Goal: Transaction & Acquisition: Purchase product/service

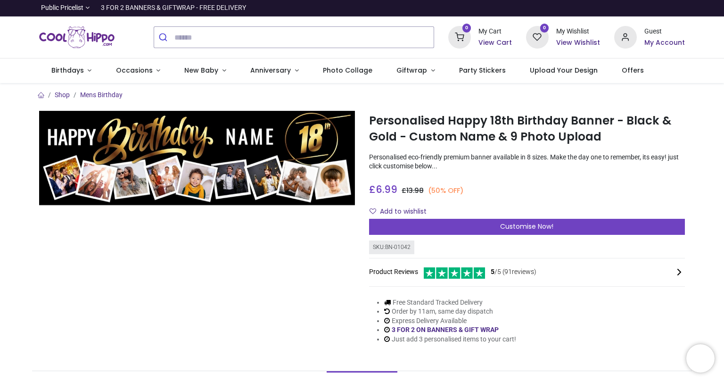
click at [508, 226] on span "Customise Now!" at bounding box center [526, 225] width 53 height 9
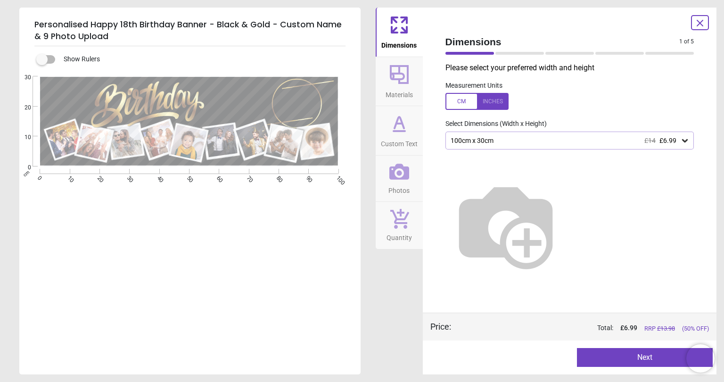
click at [683, 139] on icon at bounding box center [684, 140] width 9 height 9
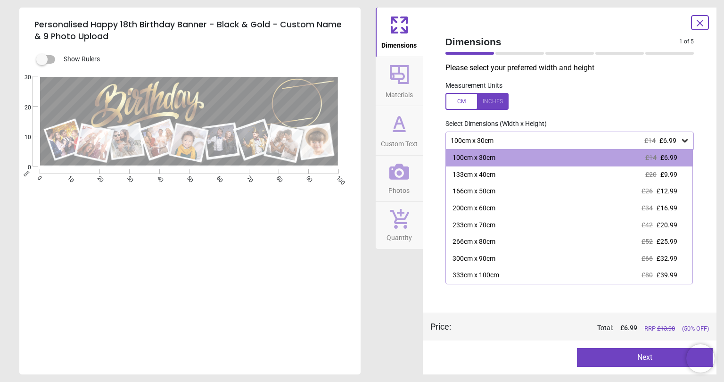
click at [481, 207] on div "200cm x 60cm" at bounding box center [473, 208] width 43 height 9
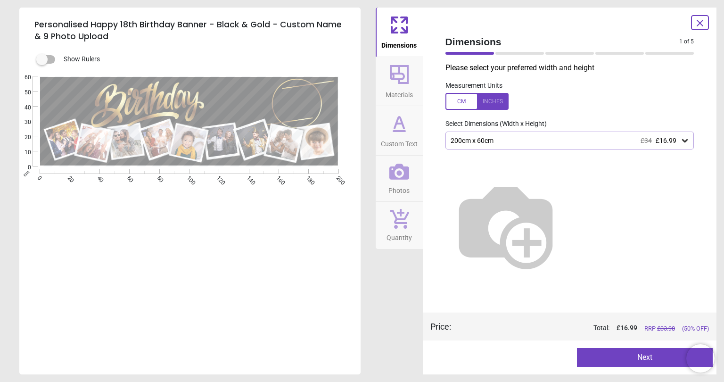
click at [639, 358] on button "Next" at bounding box center [645, 357] width 136 height 19
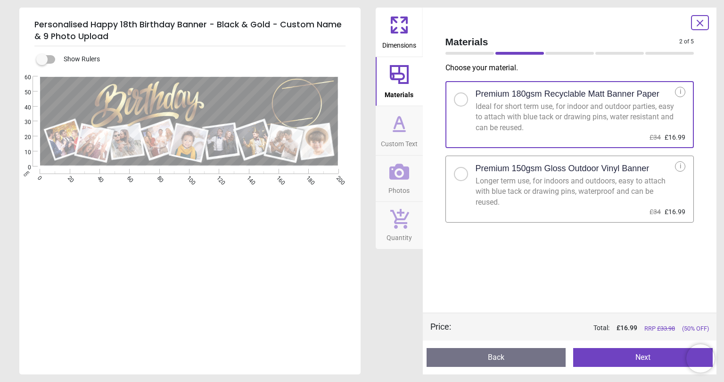
click at [623, 355] on button "Next" at bounding box center [642, 357] width 139 height 19
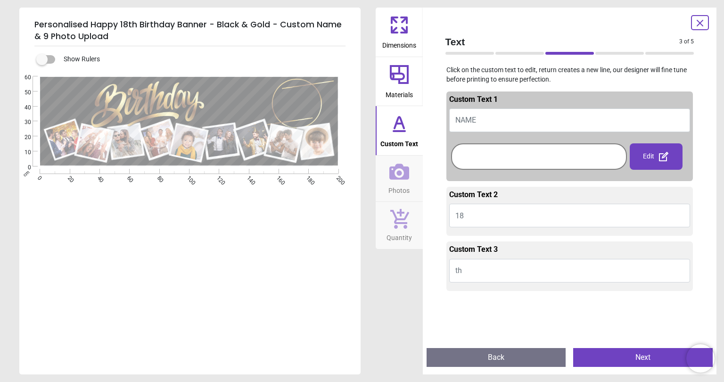
click at [299, 105] on textarea at bounding box center [287, 104] width 40 height 34
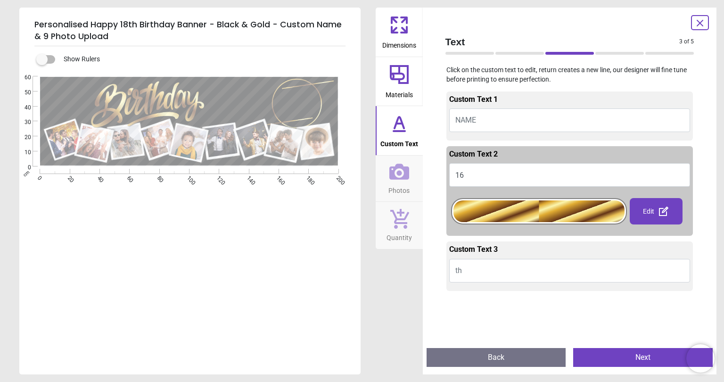
type textarea "**"
click at [235, 101] on textarea at bounding box center [238, 99] width 63 height 18
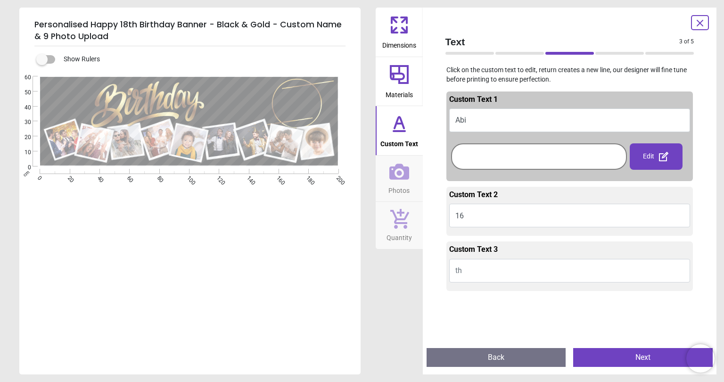
type textarea "***"
click at [479, 269] on button "th" at bounding box center [569, 271] width 241 height 24
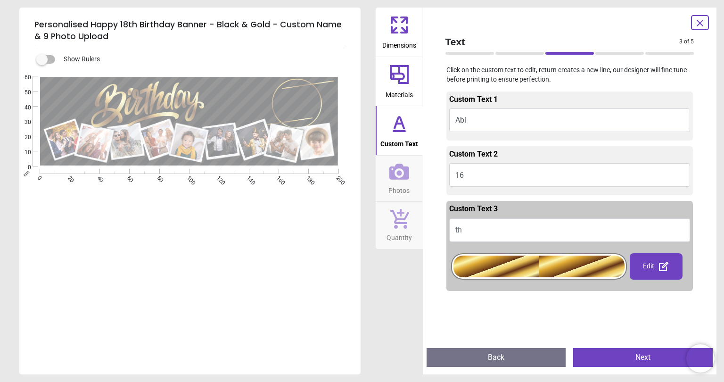
click at [475, 233] on button "th" at bounding box center [569, 230] width 241 height 24
click at [653, 261] on div "Edit" at bounding box center [655, 266] width 53 height 26
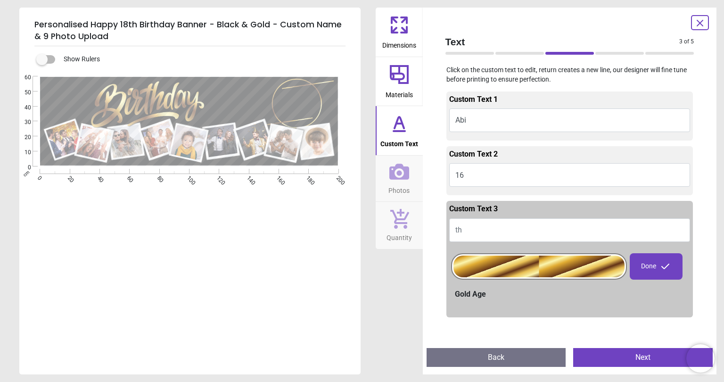
click at [467, 229] on button "th" at bounding box center [569, 230] width 241 height 24
click at [539, 303] on div at bounding box center [569, 306] width 241 height 15
click at [625, 359] on button "Next" at bounding box center [642, 357] width 139 height 19
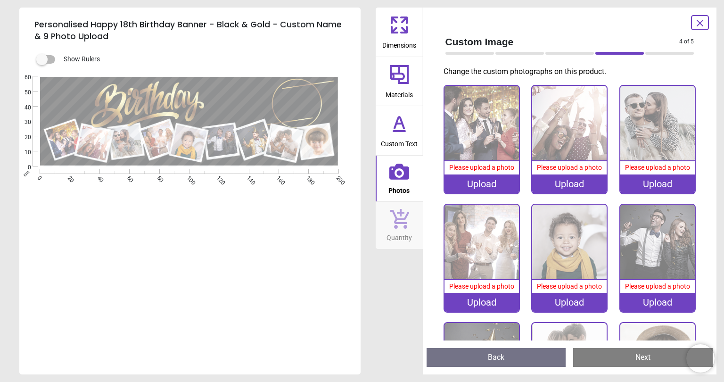
click at [479, 164] on span "Please upload a photo" at bounding box center [481, 167] width 65 height 8
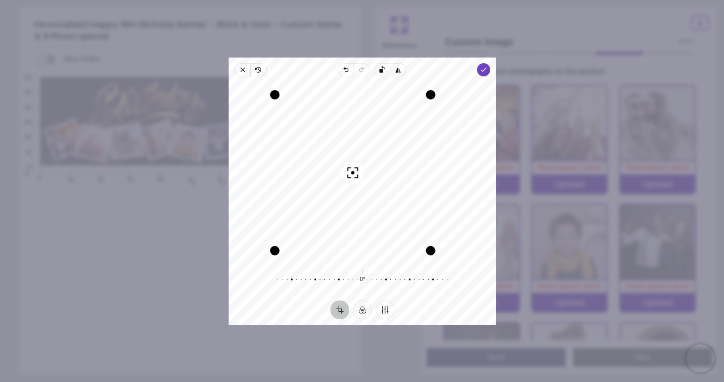
click at [483, 73] on icon "button" at bounding box center [484, 70] width 8 height 8
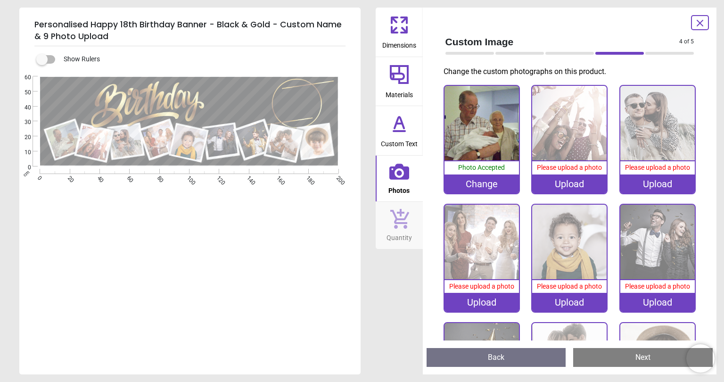
click at [572, 183] on div "Upload" at bounding box center [569, 183] width 74 height 19
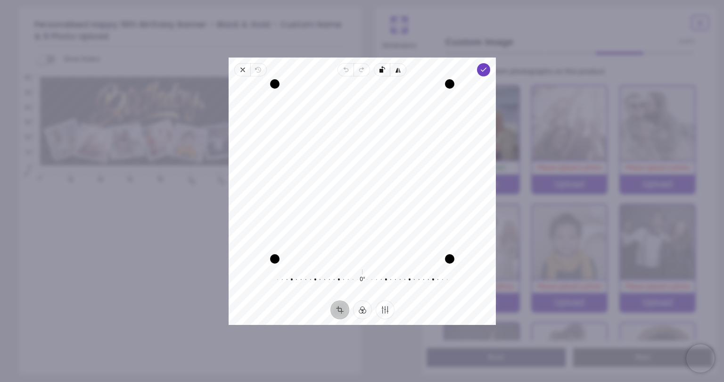
click at [482, 71] on polyline "button" at bounding box center [483, 69] width 5 height 3
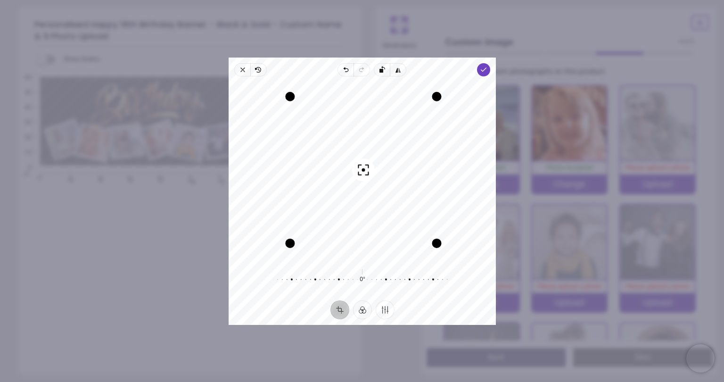
click at [482, 73] on icon "button" at bounding box center [484, 70] width 8 height 8
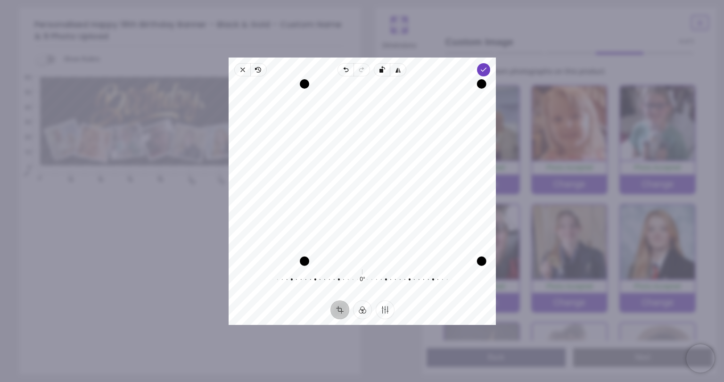
scroll to position [96, 0]
